Goal: Answer question/provide support: Share knowledge or assist other users

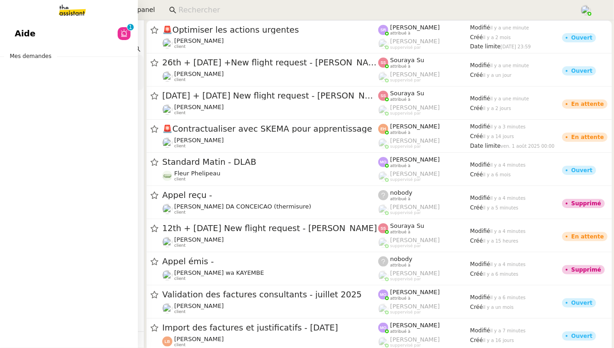
click at [33, 30] on link "Aide 0 1 2 3 4 5 6 7 8 9" at bounding box center [69, 33] width 138 height 21
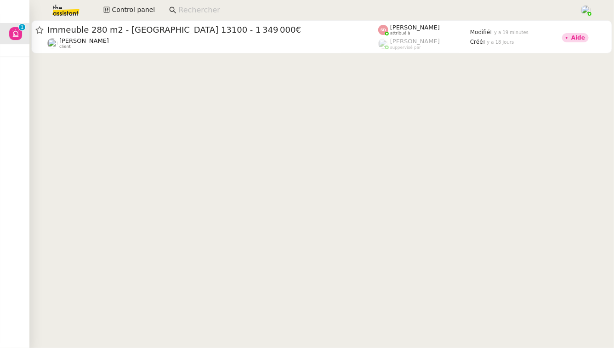
click at [66, 15] on img at bounding box center [58, 10] width 71 height 20
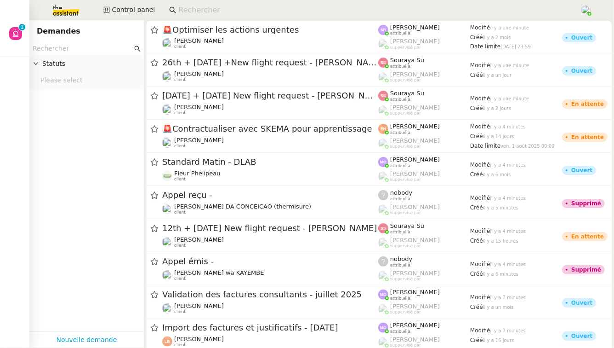
click at [73, 46] on input "text" at bounding box center [83, 48] width 100 height 11
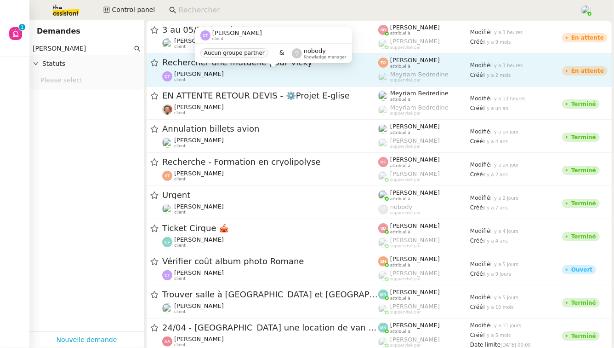
type input "[PERSON_NAME]"
click at [181, 74] on span "[PERSON_NAME]" at bounding box center [199, 73] width 50 height 7
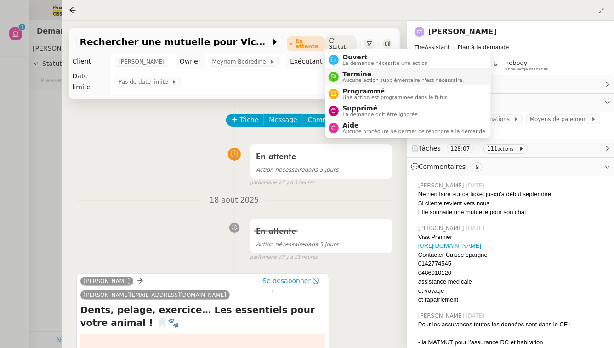
click at [346, 79] on span "Aucune action supplémentaire n'est nécessaire." at bounding box center [403, 80] width 121 height 5
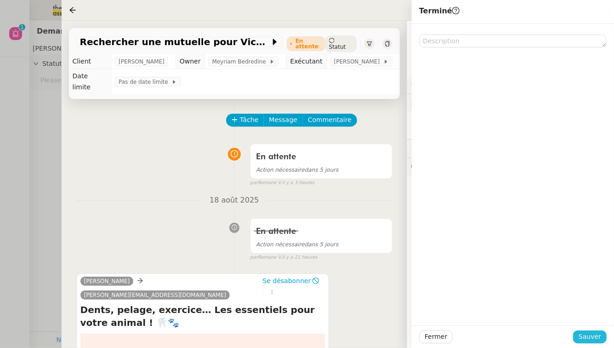
click at [523, 295] on span "Sauver" at bounding box center [590, 336] width 23 height 11
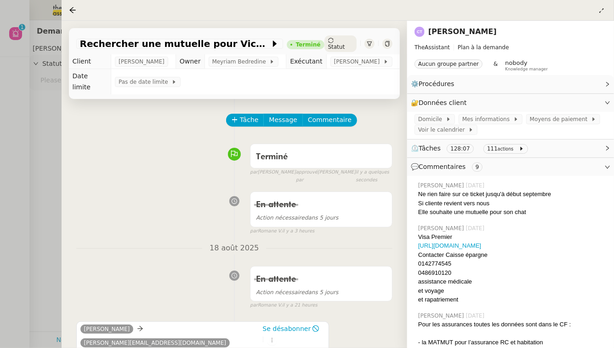
click at [13, 218] on div at bounding box center [307, 174] width 614 height 348
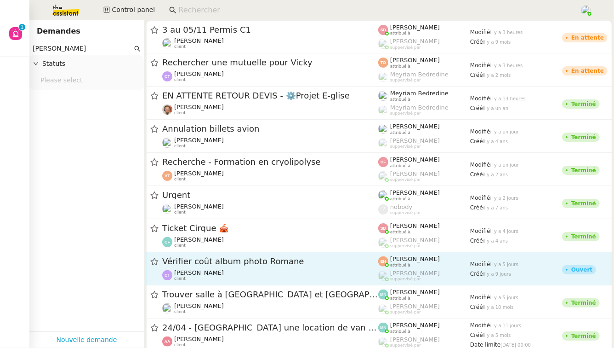
click at [235, 278] on div "[PERSON_NAME] client" at bounding box center [270, 275] width 216 height 12
